Goal: Information Seeking & Learning: Learn about a topic

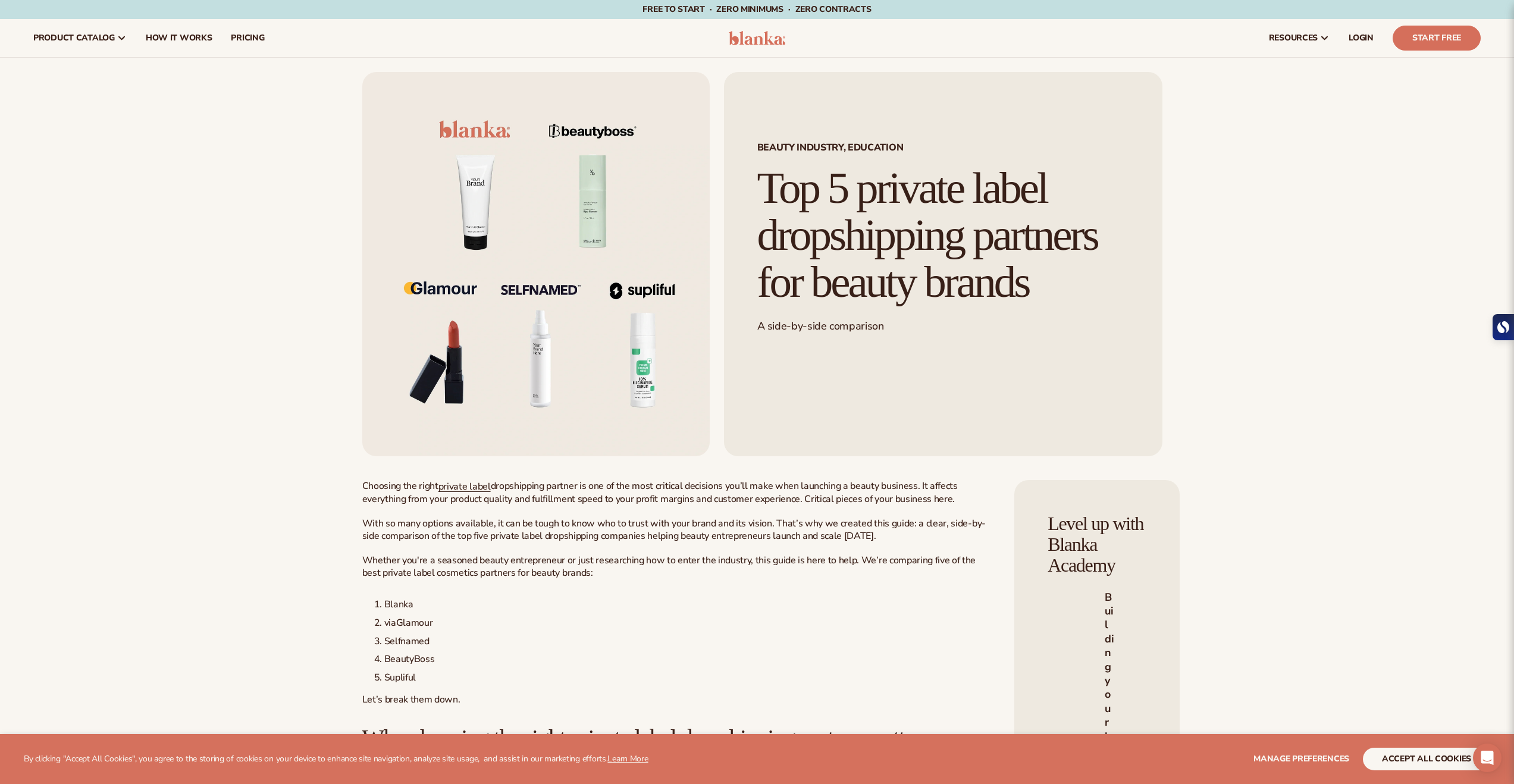
scroll to position [117, 0]
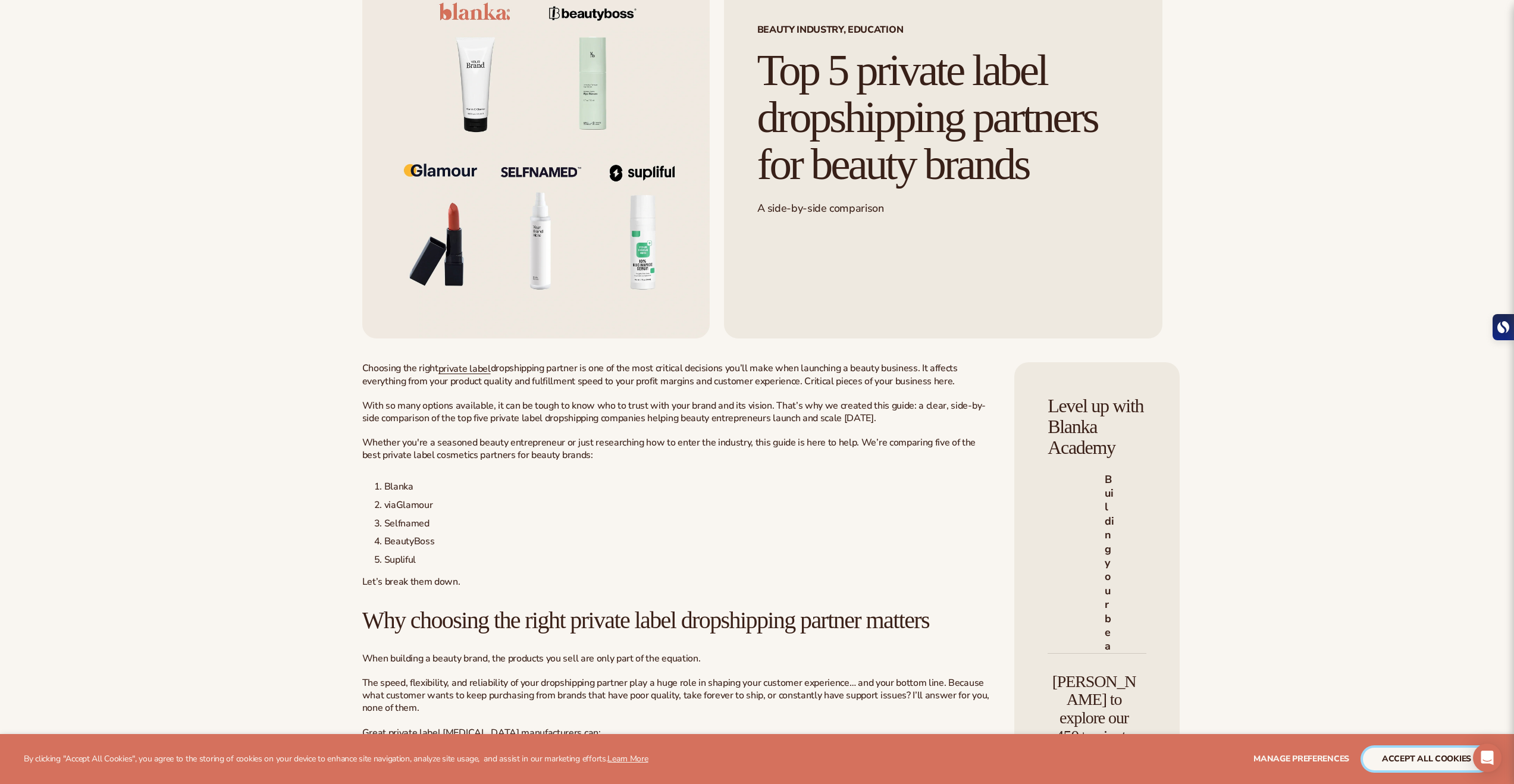
click at [1394, 767] on button "accept all cookies" at bounding box center [1426, 759] width 128 height 22
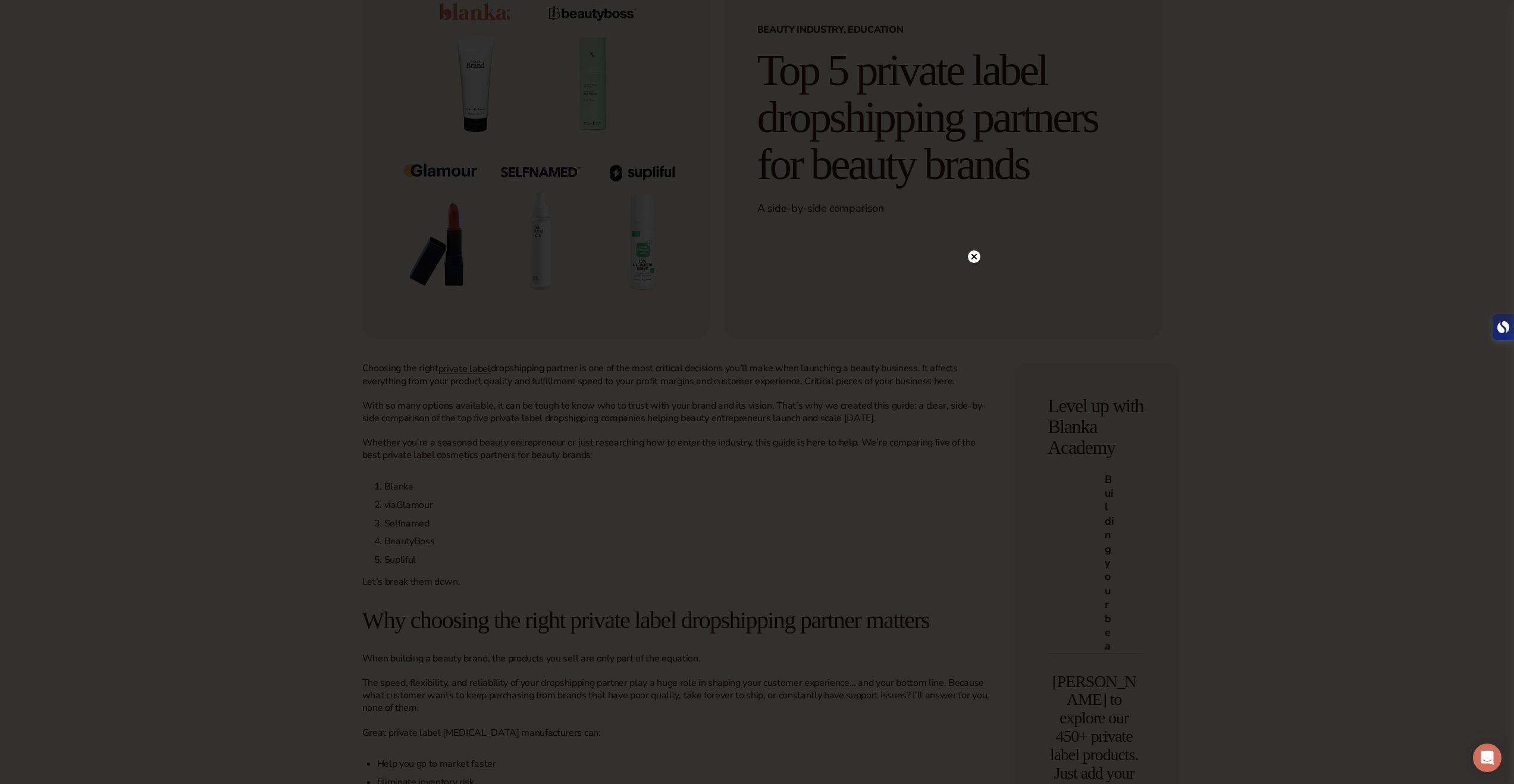
click at [978, 253] on circle at bounding box center [973, 256] width 12 height 12
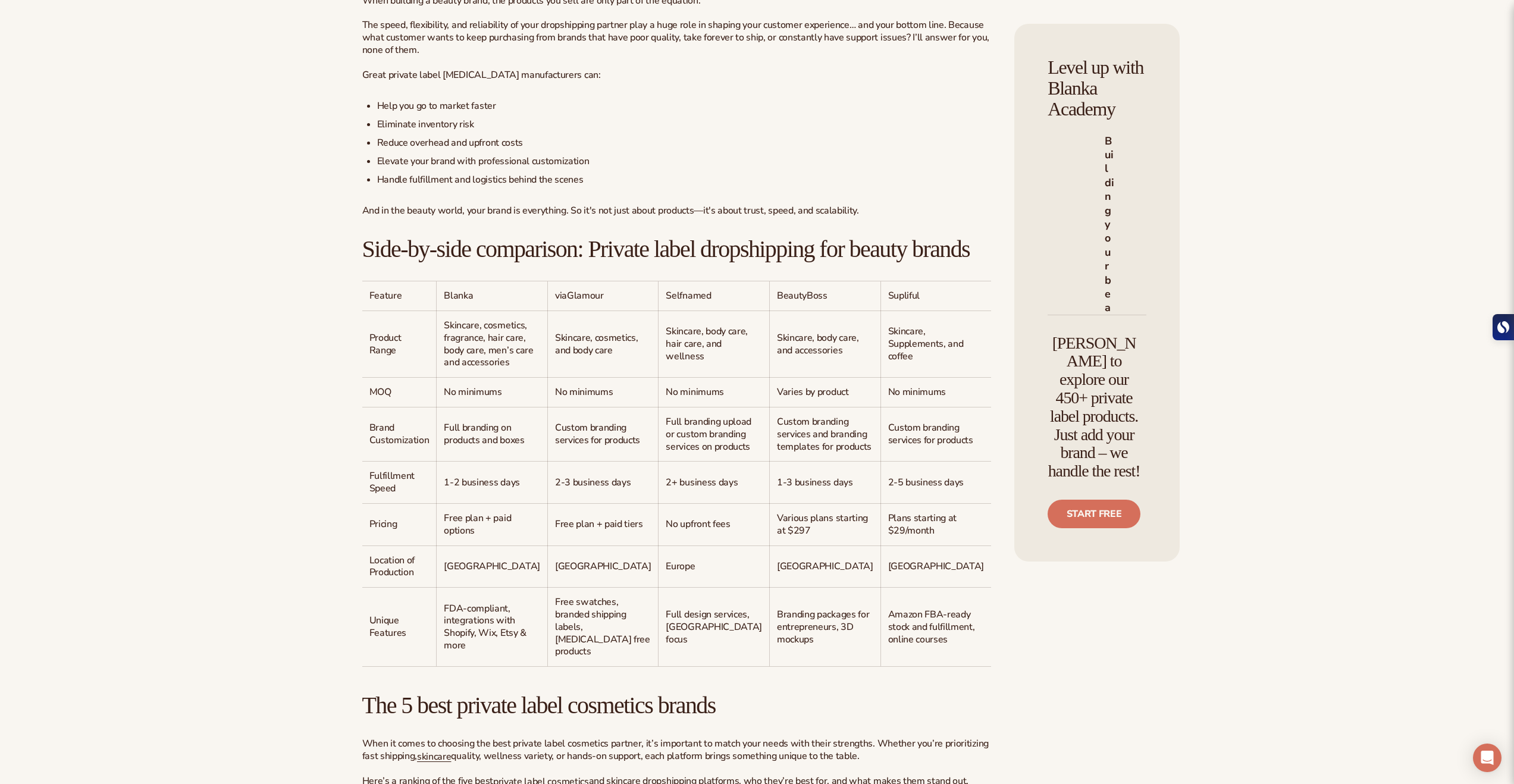
scroll to position [892, 0]
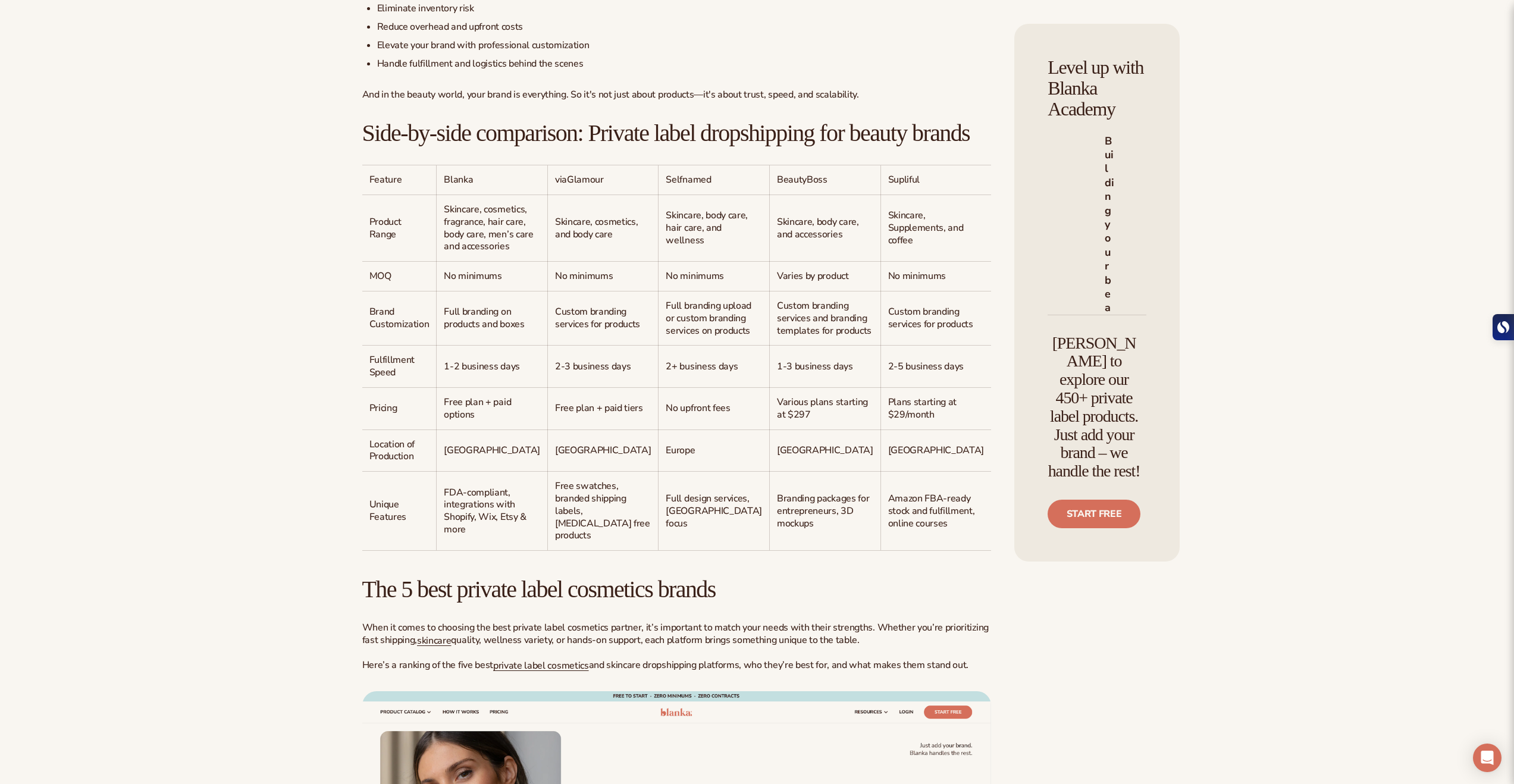
click at [666, 373] on span "2+ business days" at bounding box center [701, 366] width 72 height 13
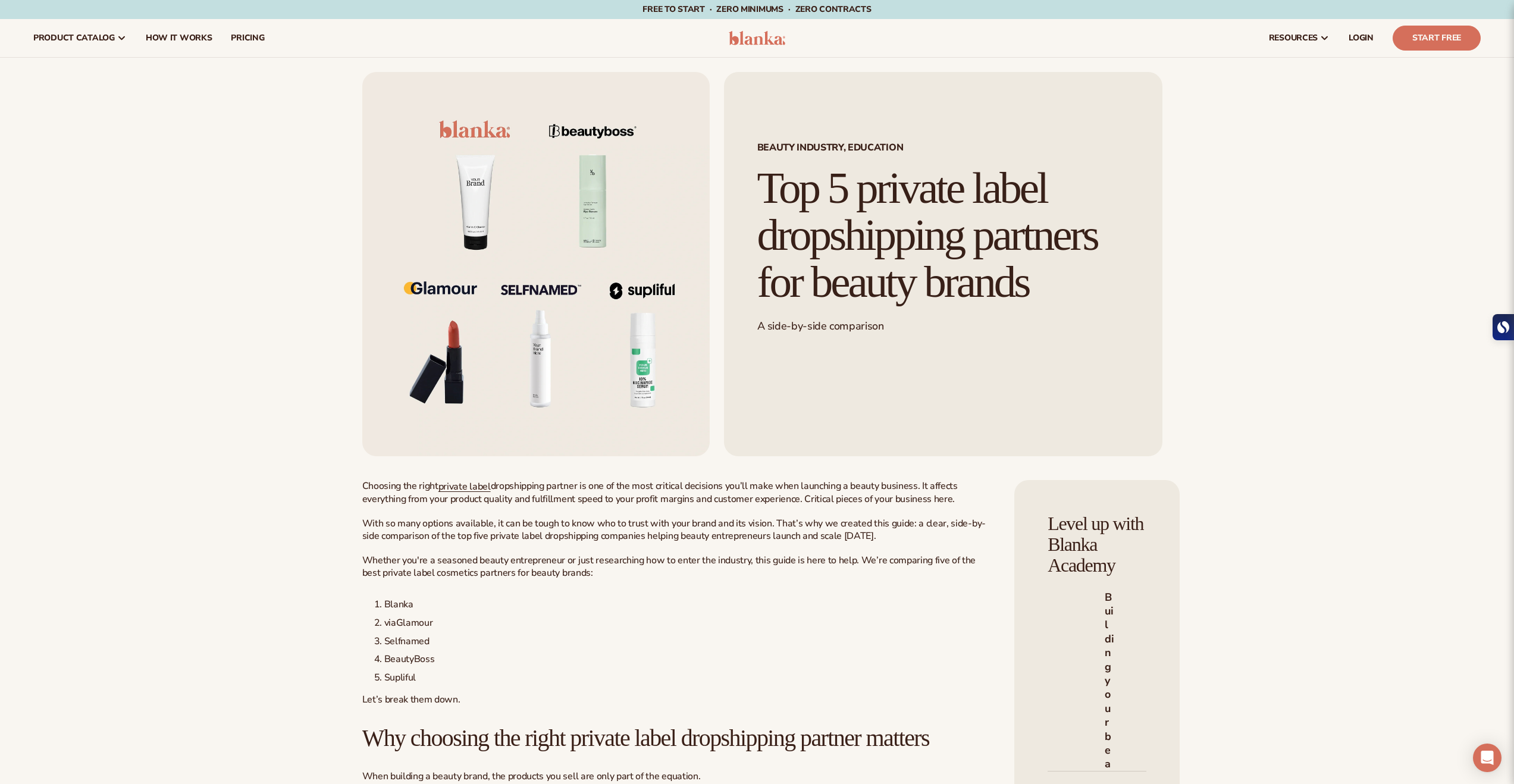
scroll to position [252, 0]
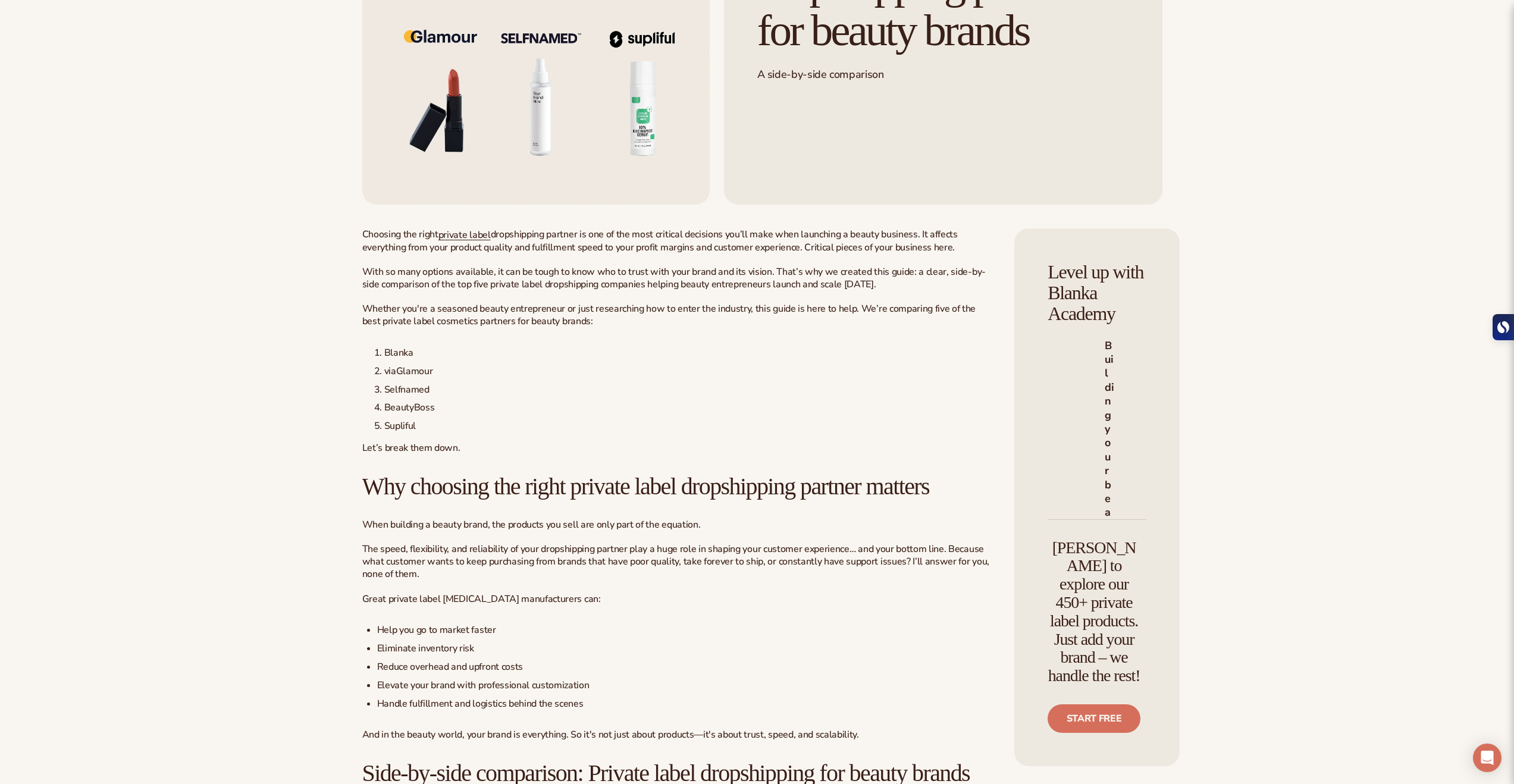
click at [410, 414] on span "BeautyBoss" at bounding box center [409, 407] width 50 height 13
copy span "BeautyBoss"
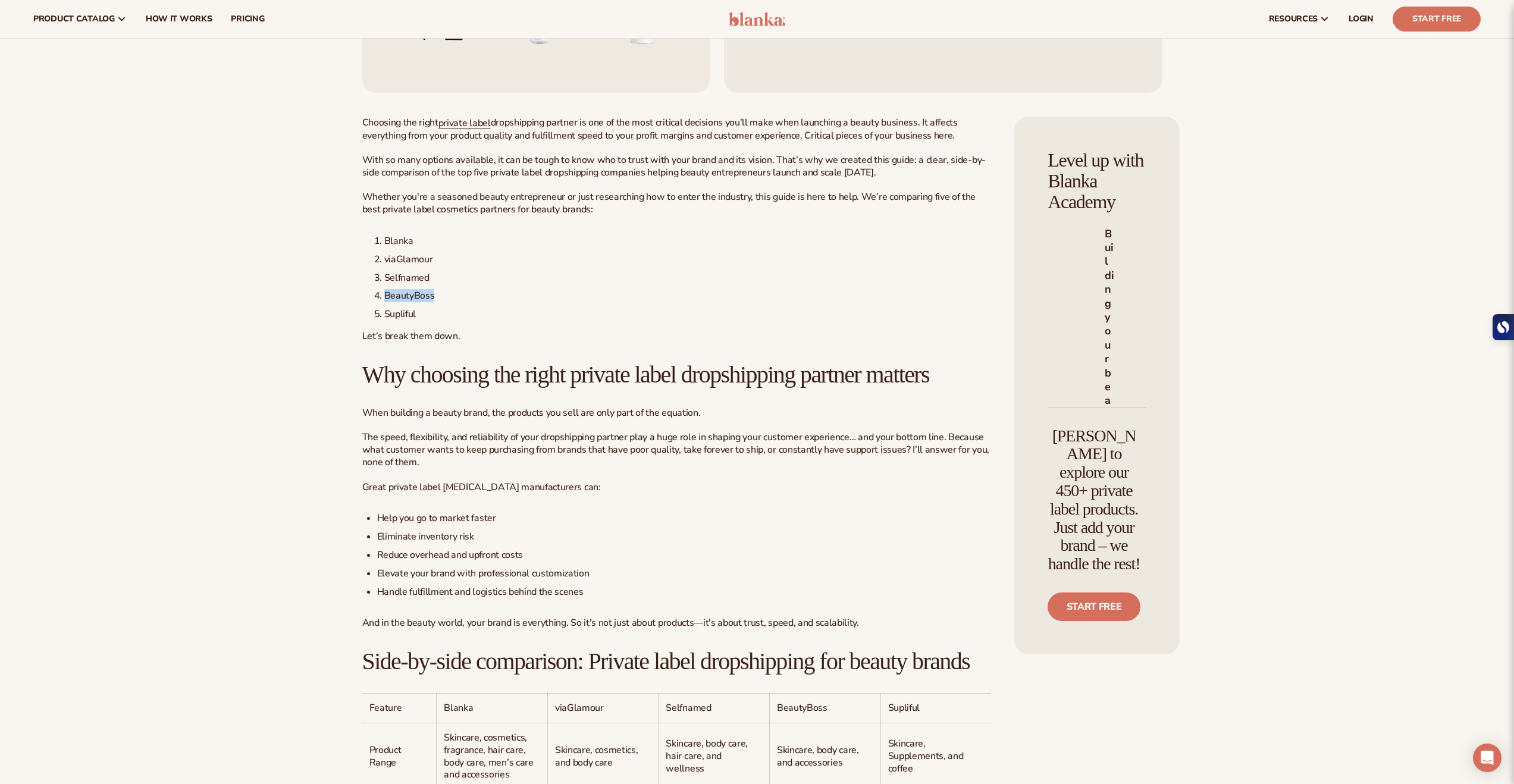
scroll to position [140, 0]
